Goal: Task Accomplishment & Management: Use online tool/utility

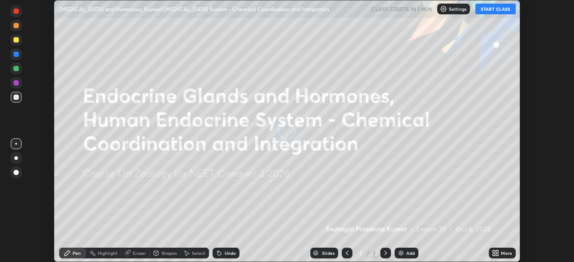
scroll to position [262, 574]
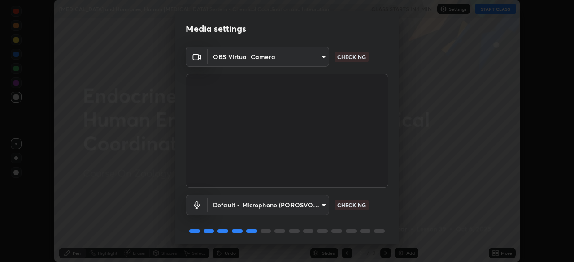
click at [279, 206] on body "Erase all [MEDICAL_DATA] and Hormones, Human [MEDICAL_DATA] System - Chemical C…" at bounding box center [287, 131] width 574 height 262
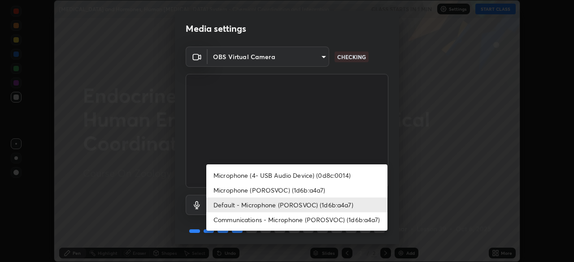
click at [242, 216] on li "Communications - Microphone (POROSVOC) (1d6b:a4a7)" at bounding box center [296, 220] width 181 height 15
type input "communications"
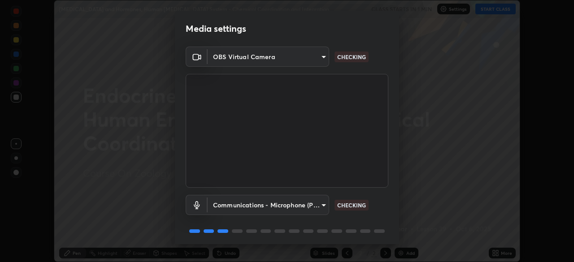
scroll to position [32, 0]
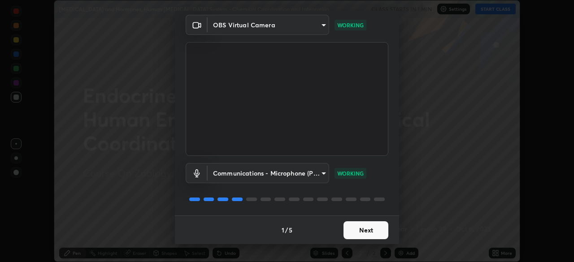
click at [363, 231] on button "Next" at bounding box center [366, 231] width 45 height 18
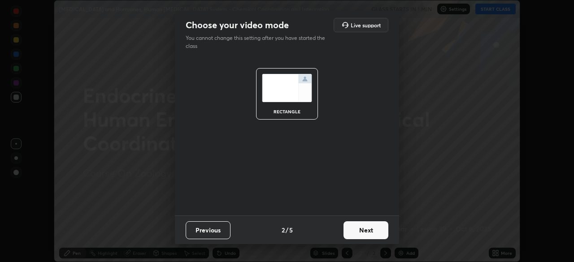
scroll to position [0, 0]
click at [366, 230] on button "Next" at bounding box center [366, 231] width 45 height 18
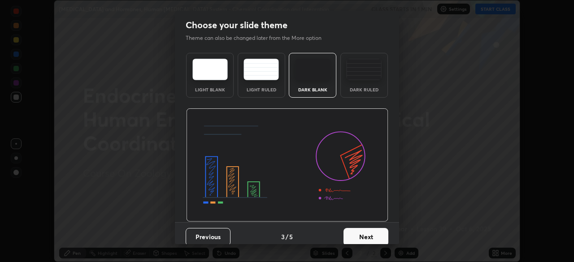
click at [367, 233] on button "Next" at bounding box center [366, 237] width 45 height 18
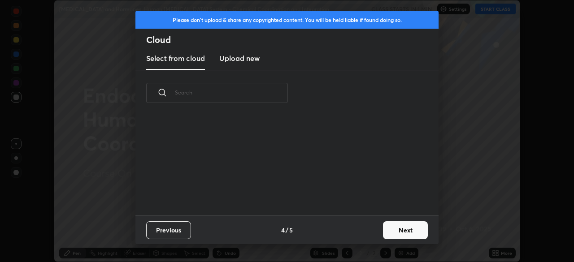
scroll to position [100, 288]
click at [242, 61] on h3 "Upload new" at bounding box center [239, 58] width 40 height 11
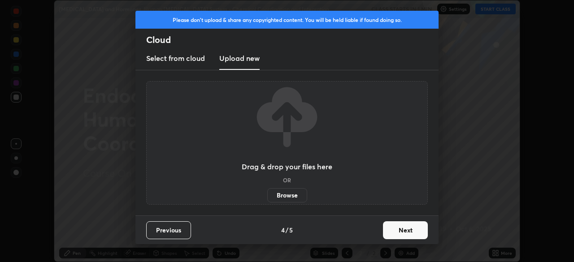
click at [286, 194] on label "Browse" at bounding box center [287, 195] width 40 height 14
click at [267, 194] on input "Browse" at bounding box center [267, 195] width 0 height 14
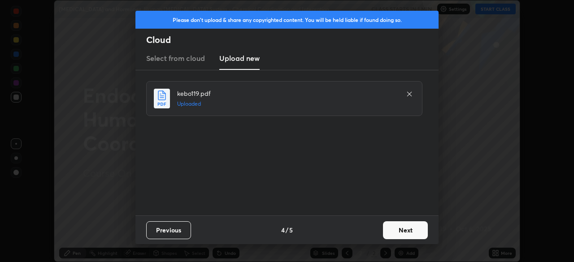
click at [403, 230] on button "Next" at bounding box center [405, 231] width 45 height 18
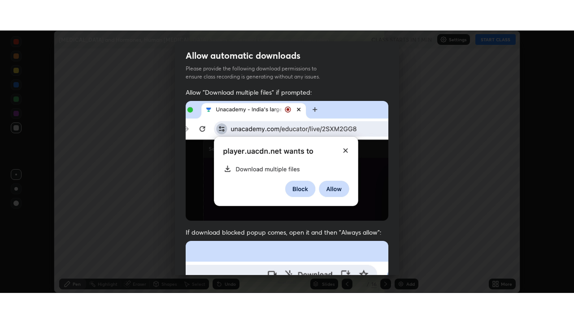
scroll to position [215, 0]
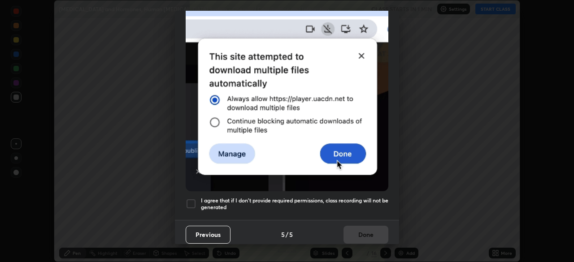
click at [311, 197] on h5 "I agree that if I don't provide required permissions, class recording will not …" at bounding box center [294, 204] width 187 height 14
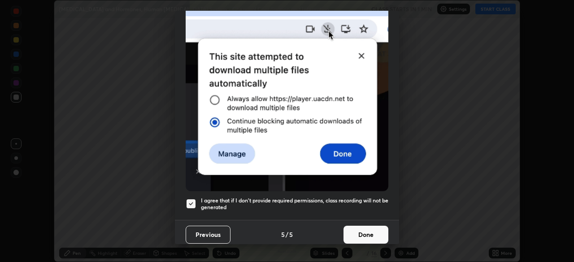
click at [363, 230] on button "Done" at bounding box center [366, 235] width 45 height 18
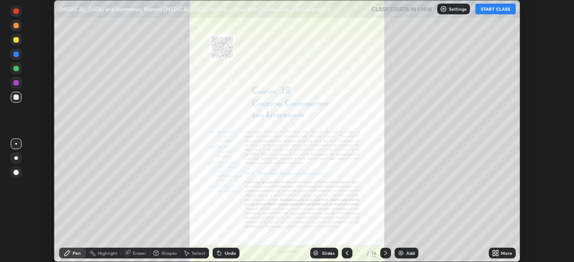
click at [496, 9] on button "START CLASS" at bounding box center [495, 9] width 40 height 11
click at [345, 254] on icon at bounding box center [347, 253] width 7 height 7
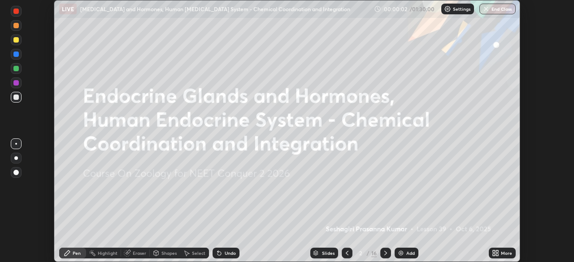
click at [501, 253] on div "More" at bounding box center [506, 253] width 11 height 4
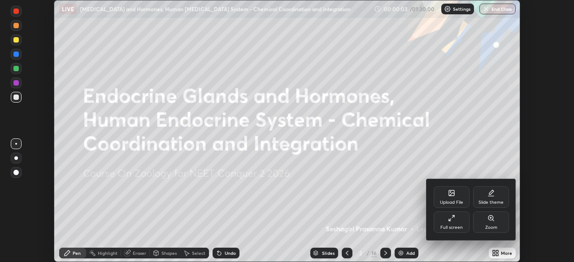
click at [453, 226] on div "Full screen" at bounding box center [451, 228] width 22 height 4
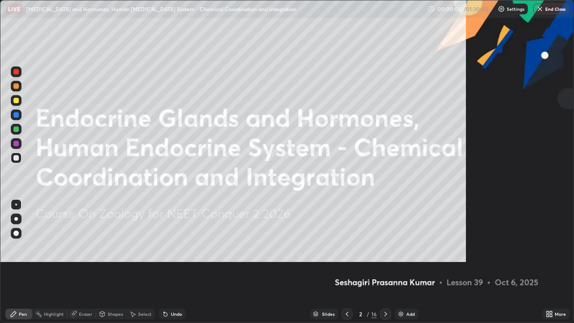
scroll to position [323, 574]
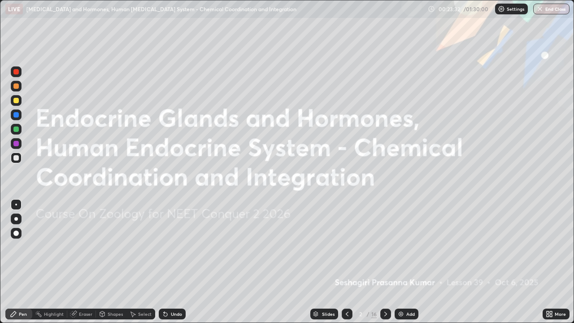
click at [399, 262] on img at bounding box center [400, 313] width 7 height 7
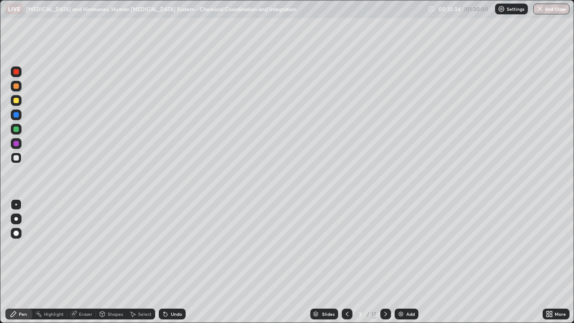
click at [17, 102] on div at bounding box center [15, 100] width 5 height 5
click at [168, 262] on div "Undo" at bounding box center [172, 314] width 27 height 11
click at [171, 262] on div "Undo" at bounding box center [176, 314] width 11 height 4
click at [173, 262] on div "Undo" at bounding box center [176, 314] width 11 height 4
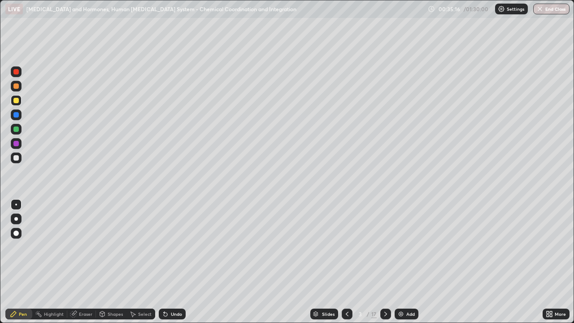
click at [401, 262] on img at bounding box center [400, 313] width 7 height 7
click at [171, 262] on div "Undo" at bounding box center [172, 314] width 27 height 11
click at [169, 262] on div "Undo" at bounding box center [172, 314] width 27 height 11
click at [171, 262] on div "Undo" at bounding box center [176, 314] width 11 height 4
click at [16, 145] on div at bounding box center [15, 143] width 5 height 5
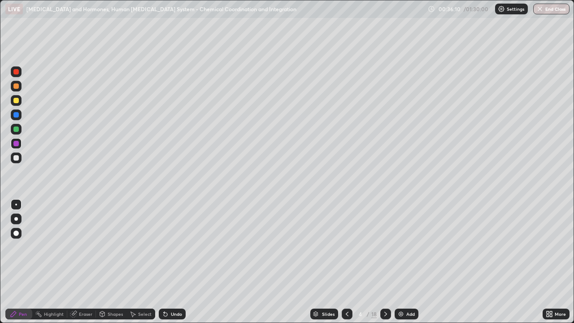
click at [18, 98] on div at bounding box center [15, 100] width 5 height 5
click at [17, 130] on div at bounding box center [15, 128] width 5 height 5
click at [168, 262] on div "Undo" at bounding box center [172, 314] width 27 height 11
click at [171, 262] on div "Undo" at bounding box center [176, 314] width 11 height 4
click at [401, 262] on img at bounding box center [400, 313] width 7 height 7
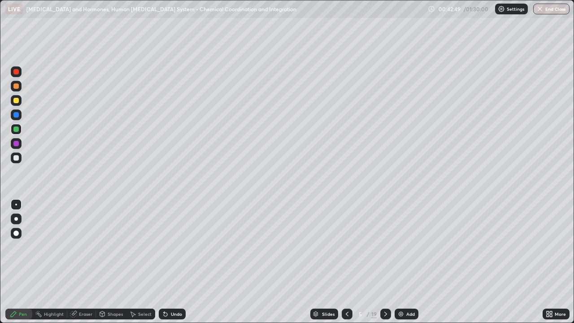
click at [18, 100] on div at bounding box center [15, 100] width 5 height 5
click at [16, 87] on div at bounding box center [15, 85] width 5 height 5
click at [171, 262] on div "Undo" at bounding box center [176, 314] width 11 height 4
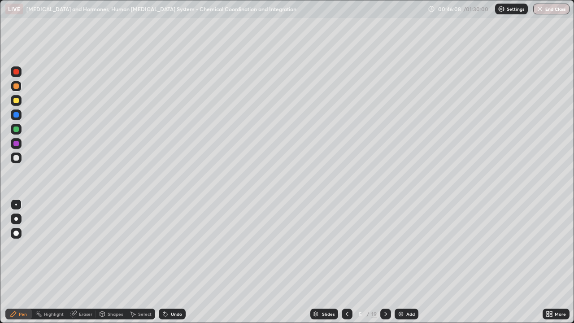
click at [170, 262] on div "Undo" at bounding box center [172, 314] width 27 height 11
click at [171, 262] on div "Undo" at bounding box center [176, 314] width 11 height 4
click at [16, 100] on div at bounding box center [15, 100] width 5 height 5
click at [17, 115] on div at bounding box center [15, 114] width 5 height 5
click at [17, 129] on div at bounding box center [15, 128] width 5 height 5
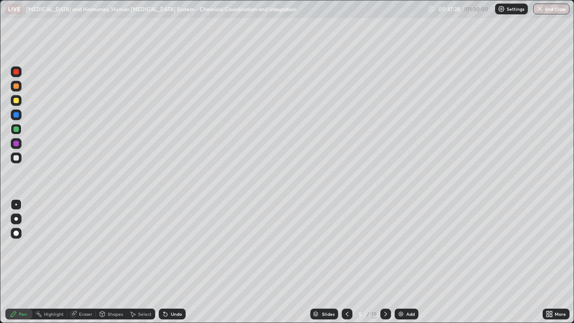
click at [173, 262] on div "Undo" at bounding box center [172, 314] width 27 height 11
click at [250, 262] on div "Slides 5 / 19 Add" at bounding box center [364, 314] width 357 height 18
click at [15, 144] on div at bounding box center [15, 143] width 5 height 5
click at [17, 101] on div at bounding box center [15, 100] width 5 height 5
click at [550, 13] on button "End Class" at bounding box center [551, 9] width 35 height 11
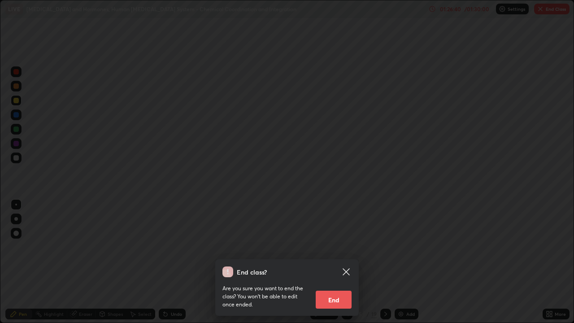
click at [345, 262] on button "End" at bounding box center [334, 300] width 36 height 18
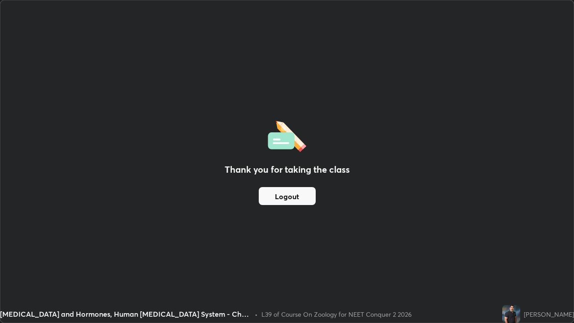
click at [297, 190] on button "Logout" at bounding box center [287, 196] width 57 height 18
